Goal: Information Seeking & Learning: Find specific page/section

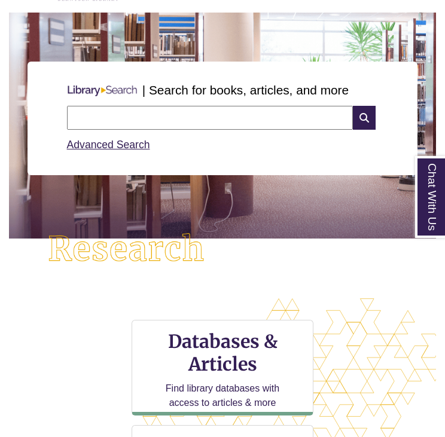
scroll to position [495, 426]
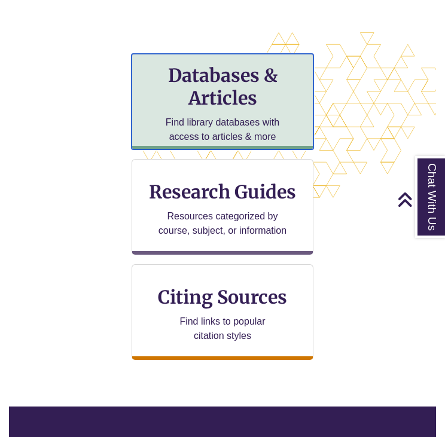
click at [258, 125] on p "Find library databases with access to articles & more" at bounding box center [222, 129] width 129 height 29
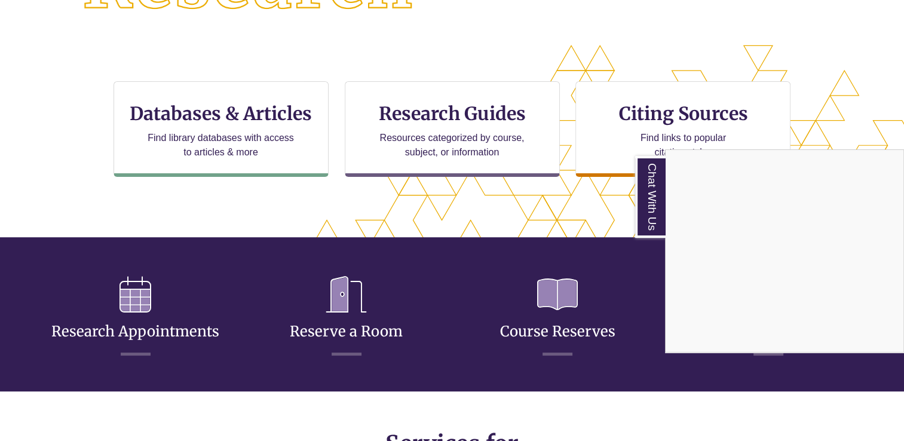
click at [269, 140] on div "Chat With Us" at bounding box center [452, 220] width 904 height 441
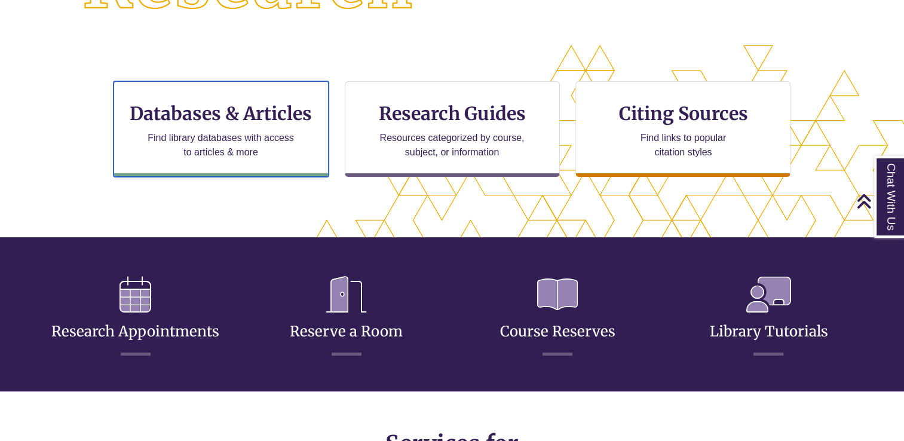
click at [269, 140] on p "Find library databases with access to articles & more" at bounding box center [221, 145] width 156 height 29
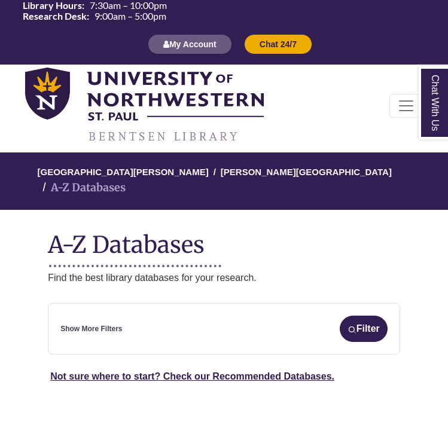
select select "Database Subject Filter"
select select "Database Types Filter"
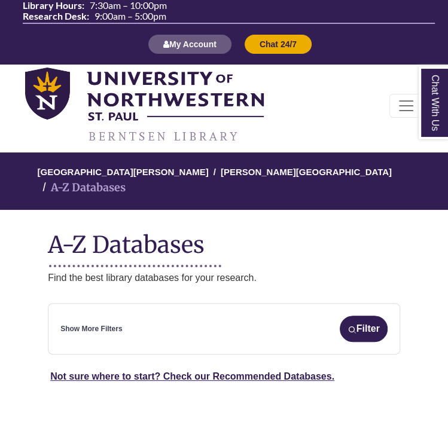
select select "Database Subject Filter"
select select "Database Types Filter"
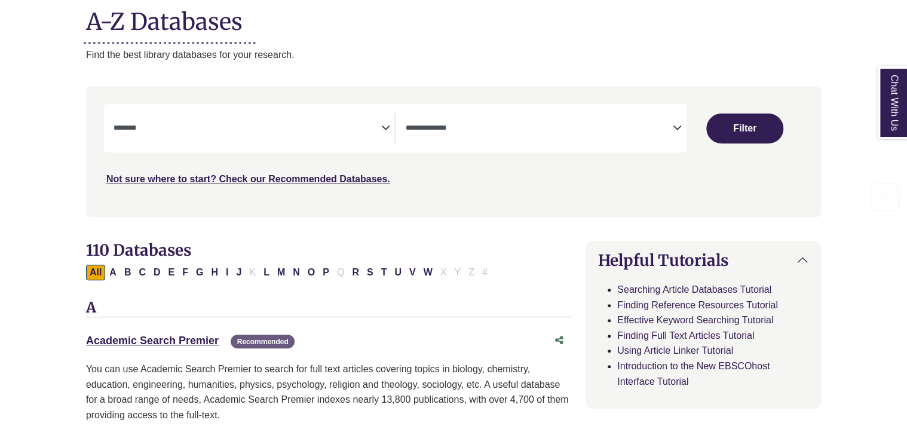
scroll to position [155, 0]
click at [380, 134] on span "Search filters" at bounding box center [248, 127] width 268 height 30
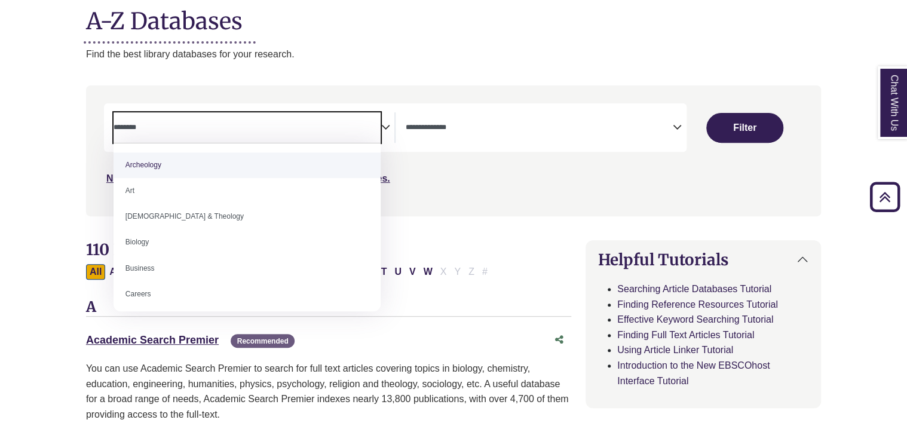
click at [447, 175] on div "Not sure where to start? Check our Recommended Databases." at bounding box center [366, 173] width 525 height 25
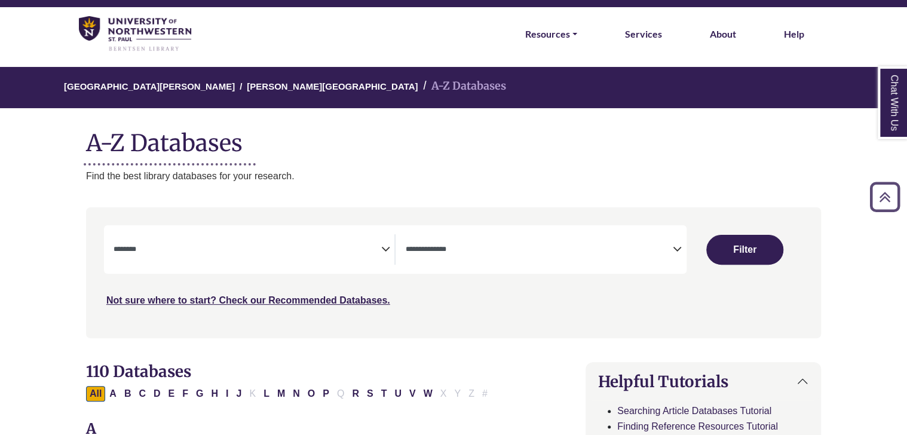
scroll to position [22, 0]
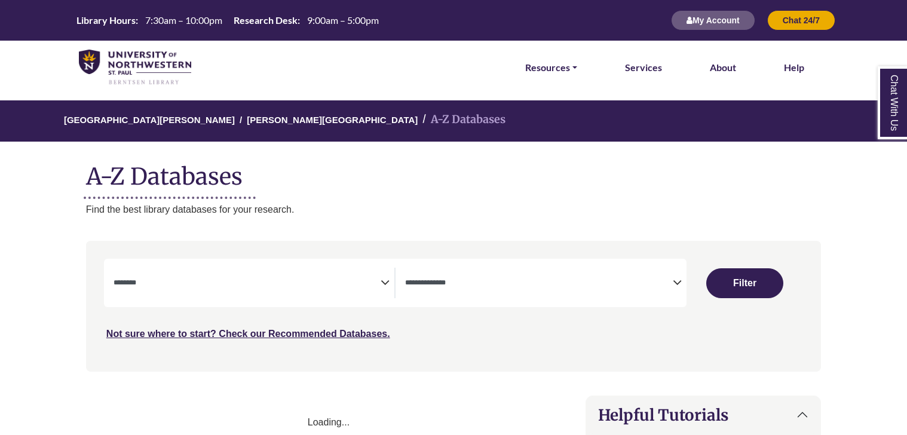
select select "Database Subject Filter"
select select "Database Types Filter"
select select "Database Subject Filter"
select select "Database Types Filter"
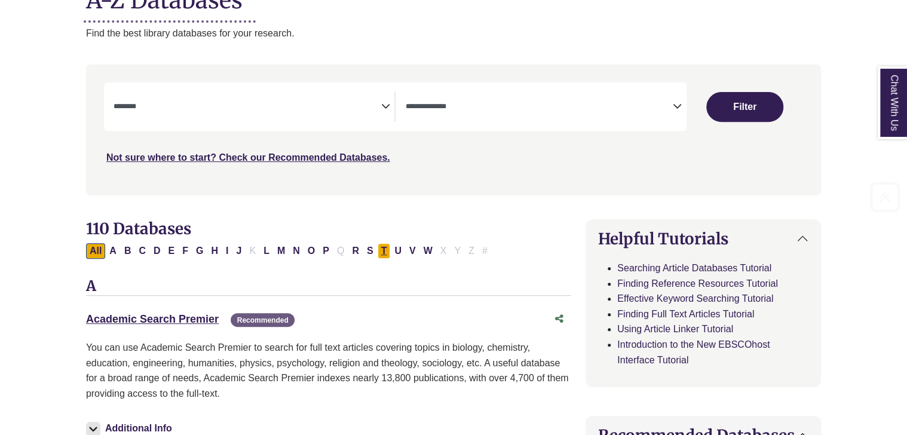
scroll to position [184, 0]
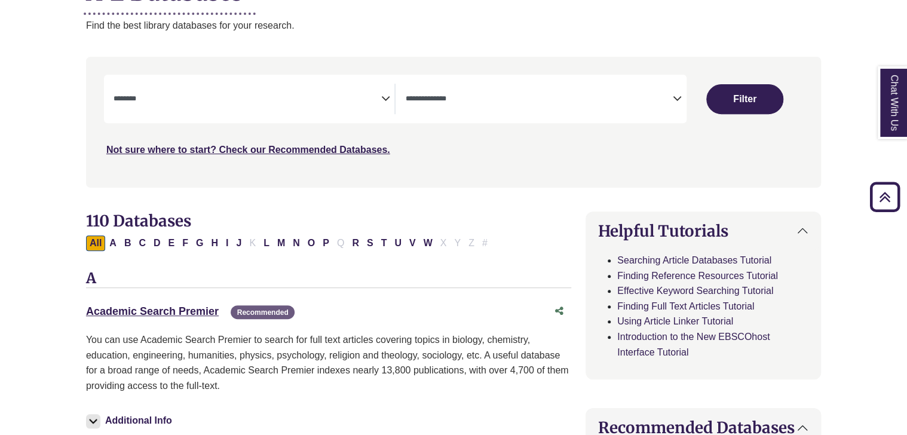
click at [383, 102] on icon "Search filters" at bounding box center [385, 97] width 9 height 18
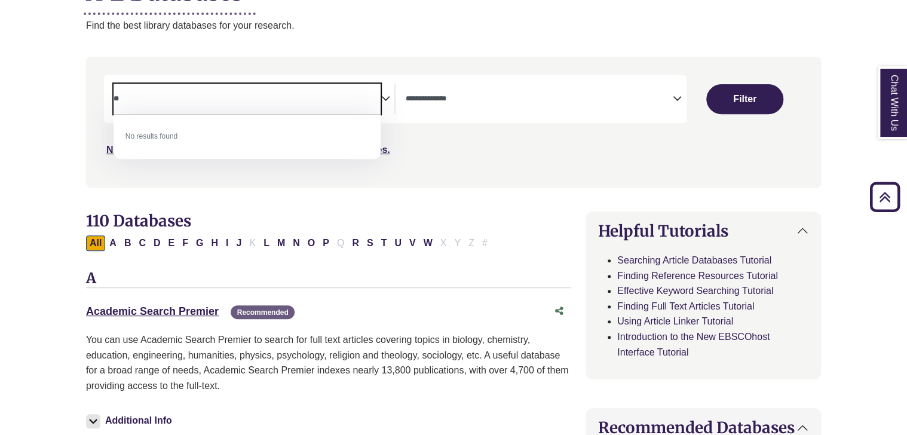
type textarea "*"
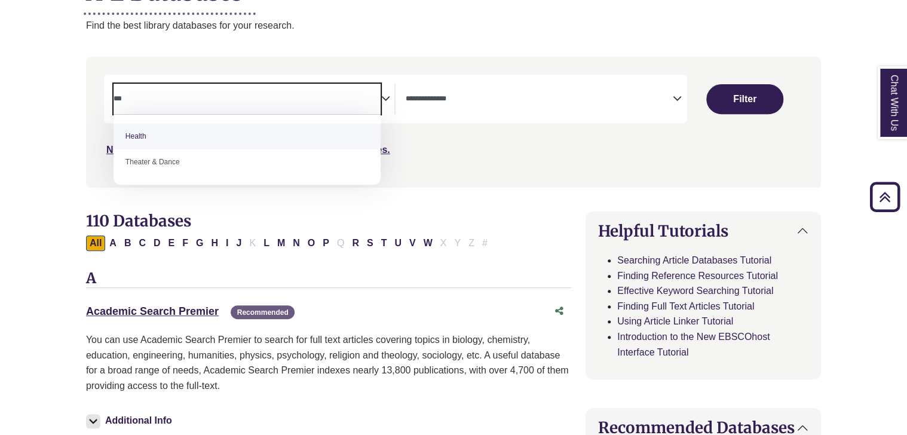
type textarea "***"
select select "*****"
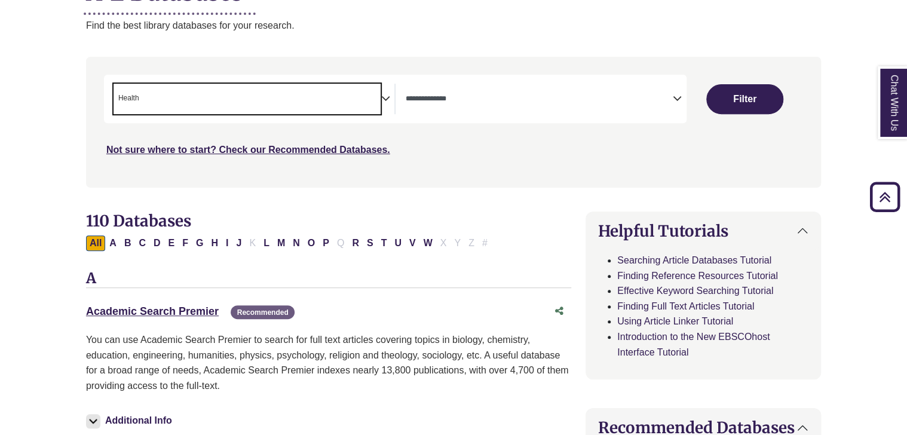
click at [514, 96] on textarea "Search" at bounding box center [539, 100] width 268 height 10
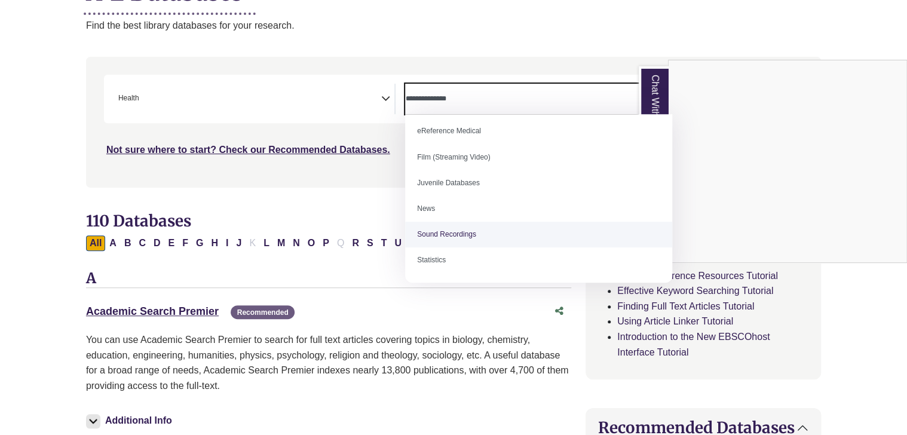
scroll to position [0, 0]
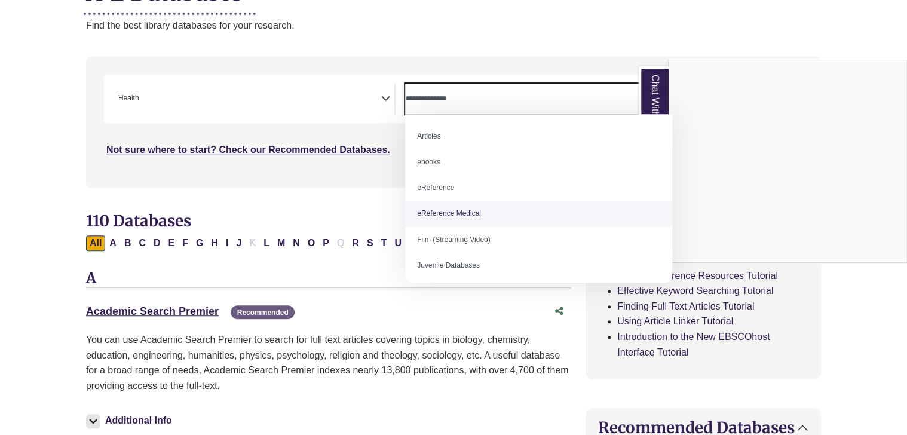
click at [362, 209] on div "Chat With Us" at bounding box center [453, 217] width 907 height 435
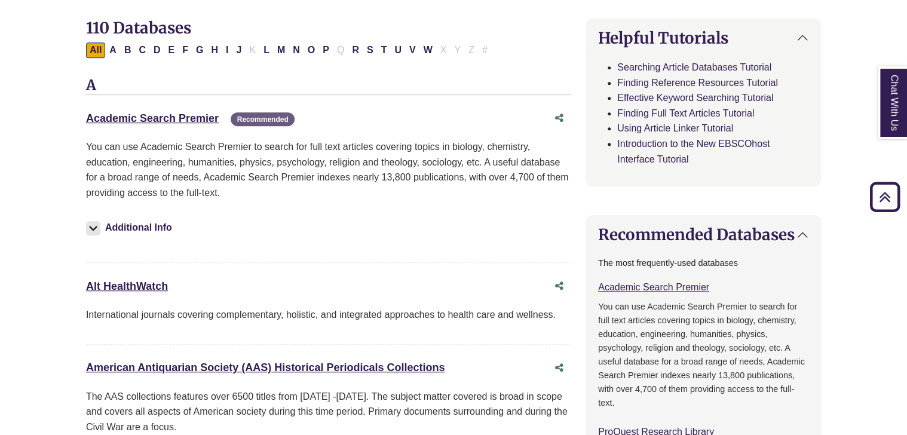
scroll to position [160, 0]
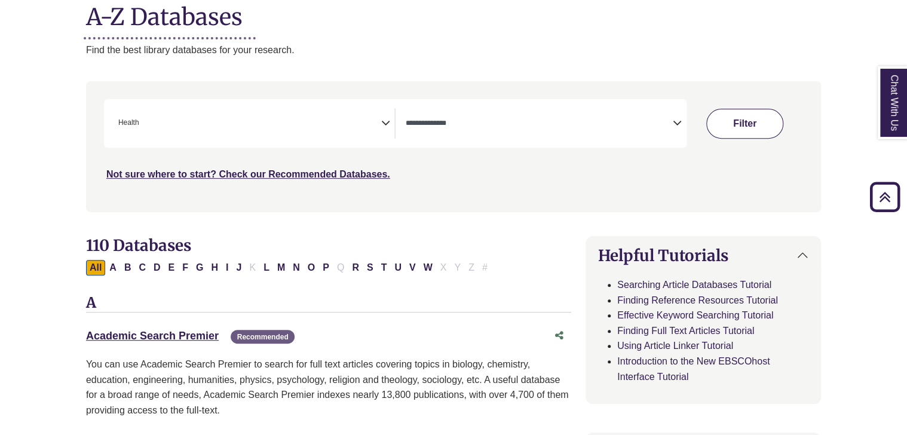
click at [727, 123] on button "Filter" at bounding box center [744, 124] width 77 height 30
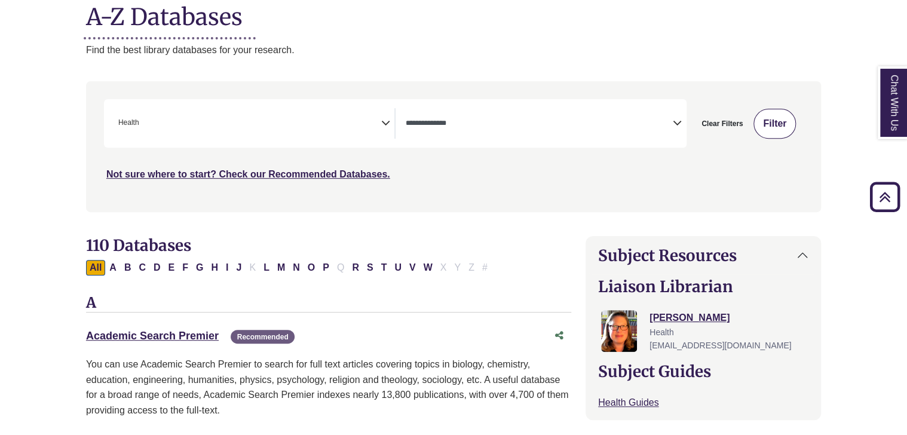
select select "Database Types Filter"
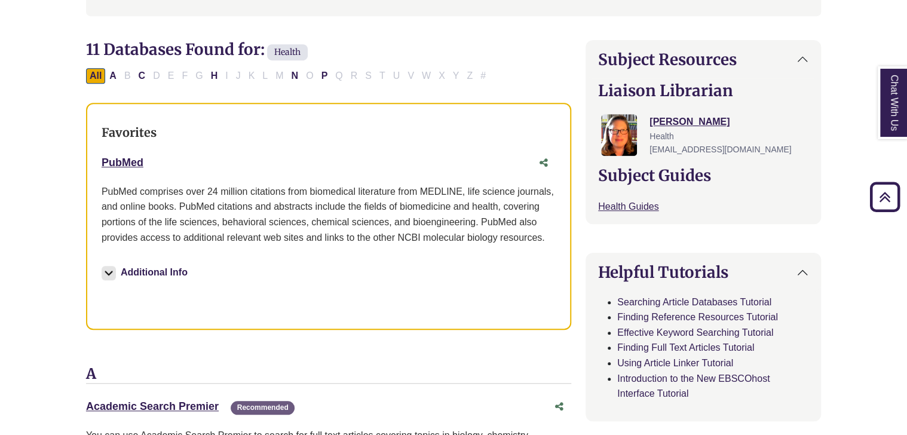
scroll to position [207, 0]
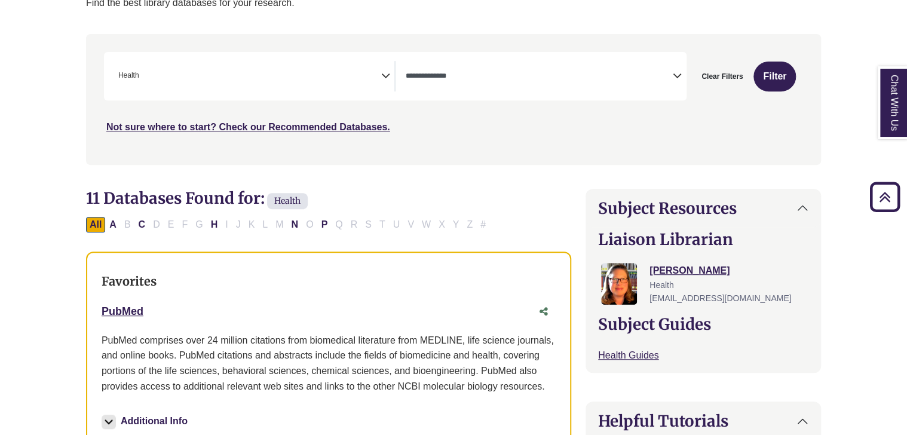
click at [365, 85] on span "× Health" at bounding box center [248, 76] width 268 height 30
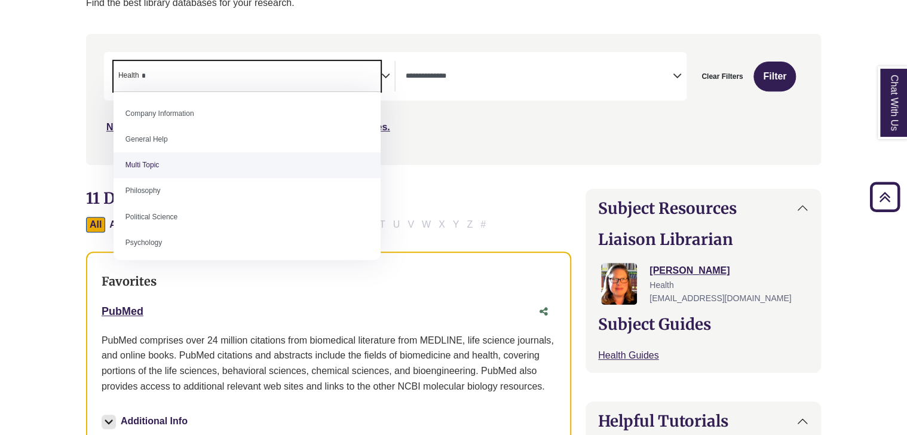
scroll to position [0, 0]
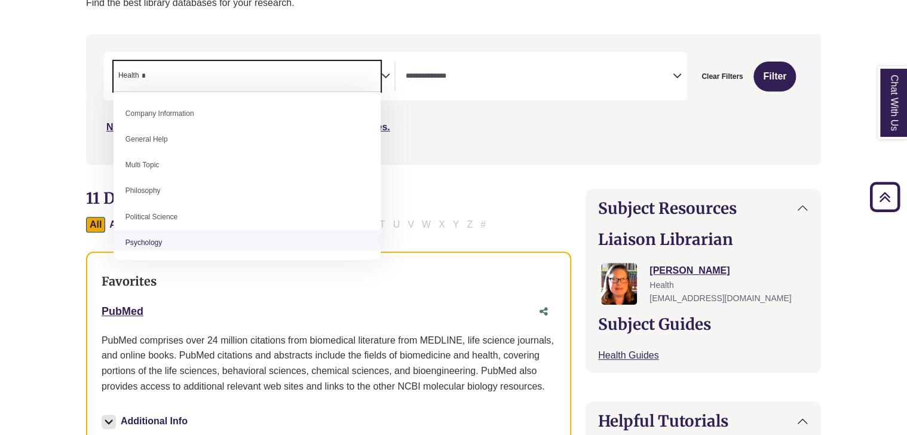
type textarea "*"
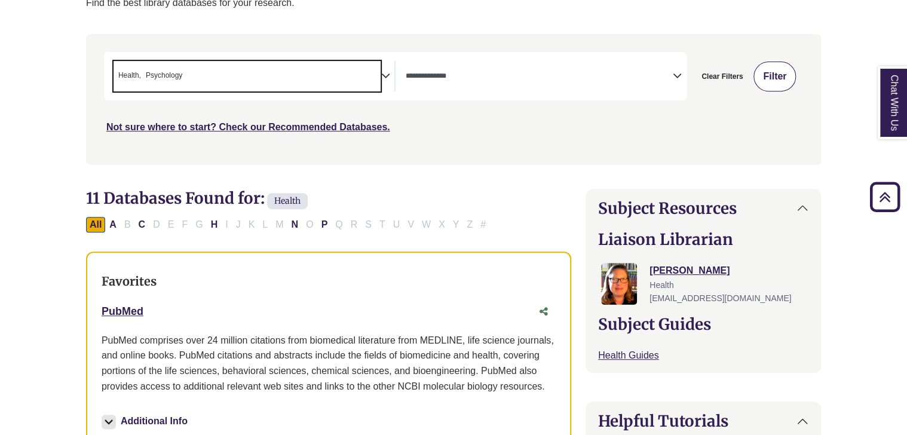
click at [763, 80] on button "Filter" at bounding box center [775, 77] width 42 height 30
select select "Database Types Filter"
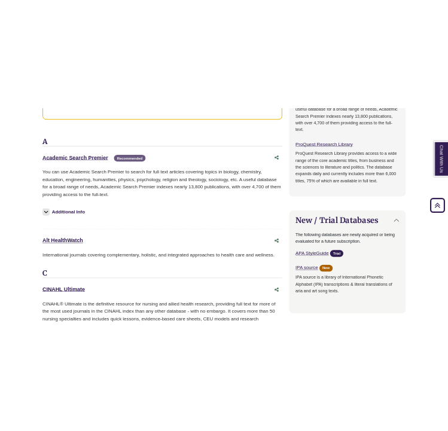
scroll to position [1047, 0]
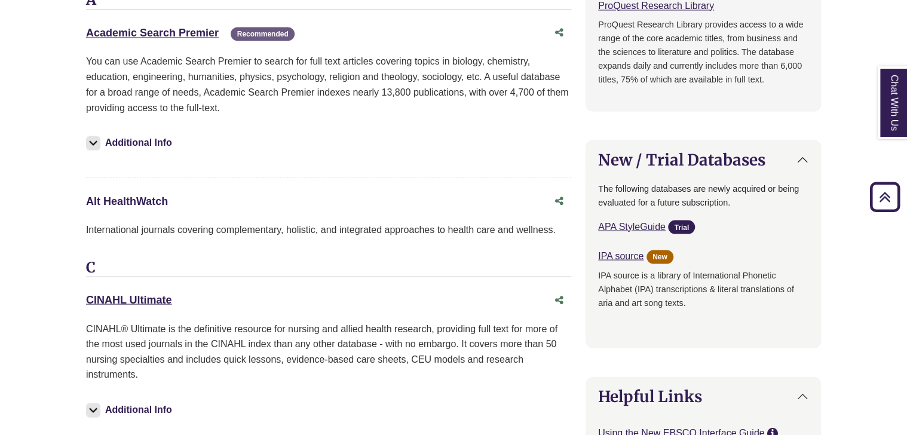
click at [163, 198] on link "Alt HealthWatch This link opens in a new window" at bounding box center [127, 201] width 82 height 12
